Goal: Task Accomplishment & Management: Manage account settings

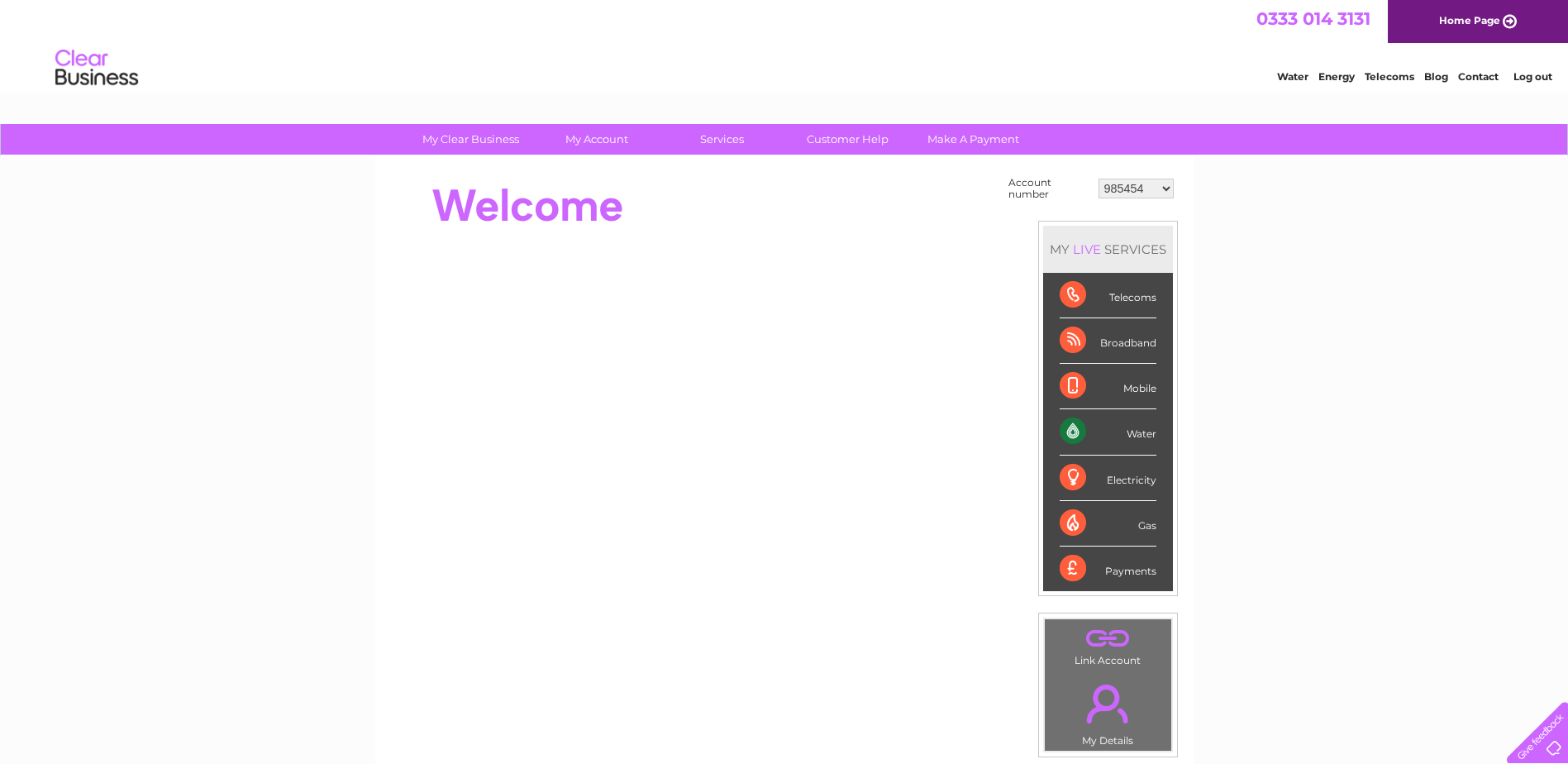
click at [1166, 189] on select "985454 30282785" at bounding box center [1136, 189] width 75 height 20
select select "30282785"
click at [1098, 179] on select "985454 30282785" at bounding box center [1136, 189] width 75 height 20
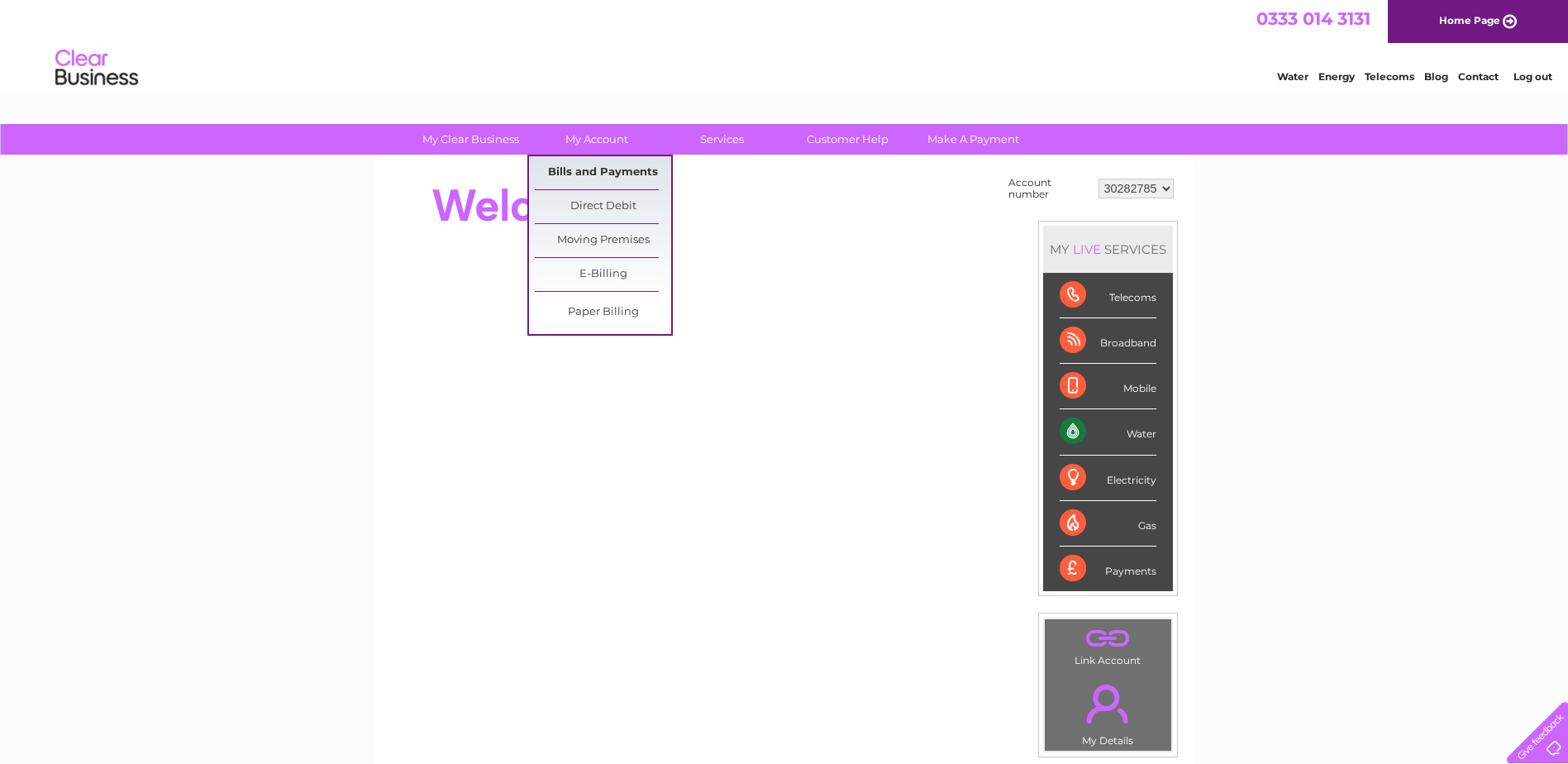
click at [601, 171] on link "Bills and Payments" at bounding box center [603, 173] width 136 height 33
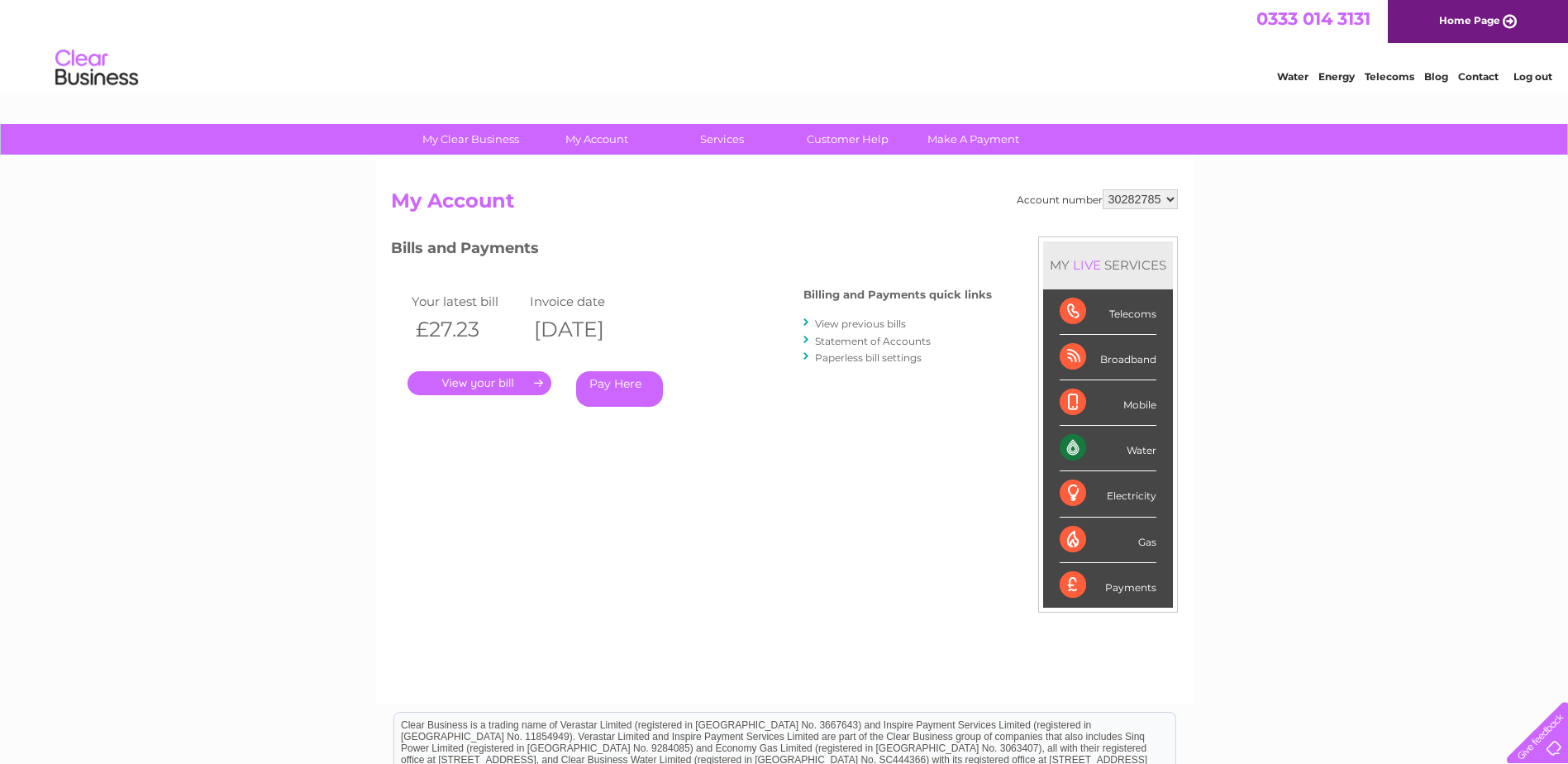
click at [514, 384] on link "." at bounding box center [479, 382] width 144 height 24
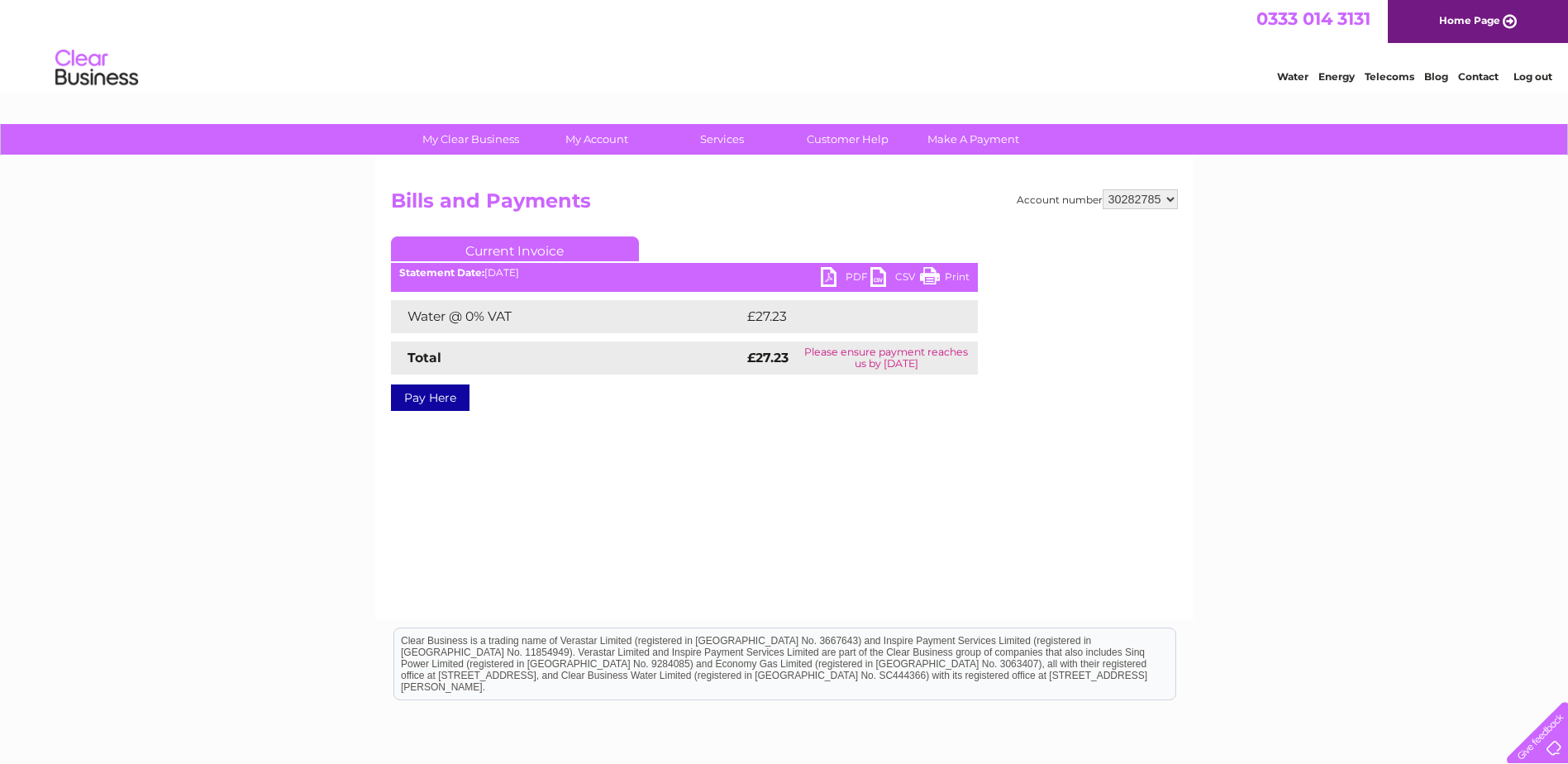
click at [837, 280] on link "PDF" at bounding box center [846, 278] width 50 height 24
click at [849, 274] on link "PDF" at bounding box center [846, 278] width 50 height 24
